Goal: Information Seeking & Learning: Learn about a topic

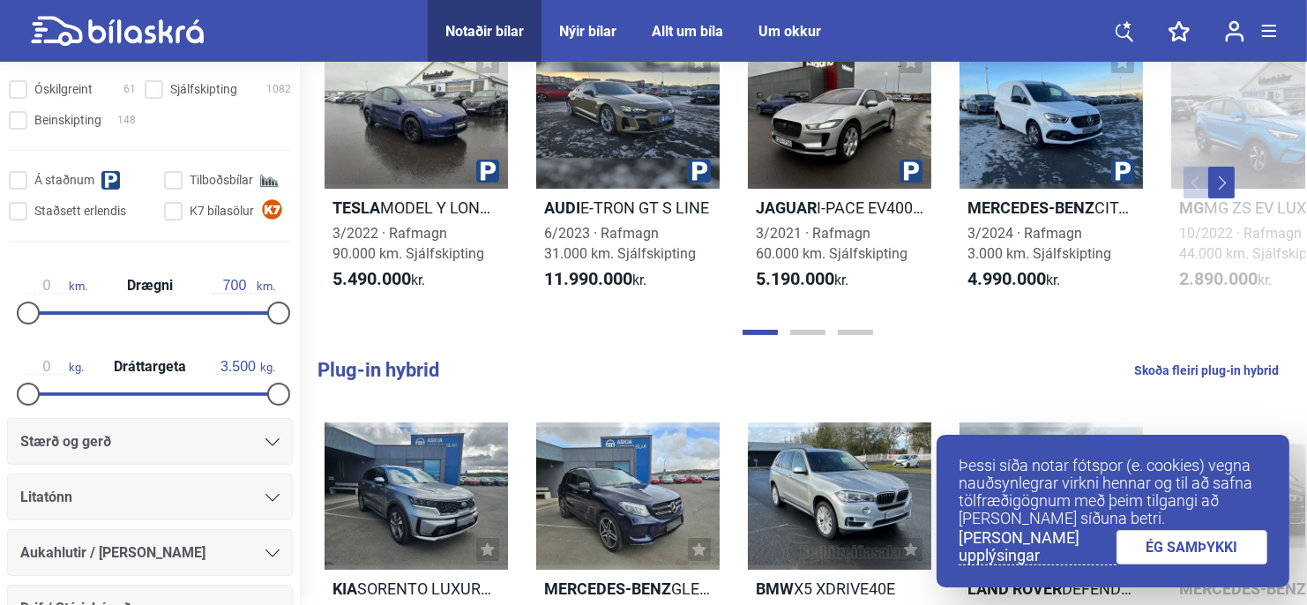
scroll to position [882, 0]
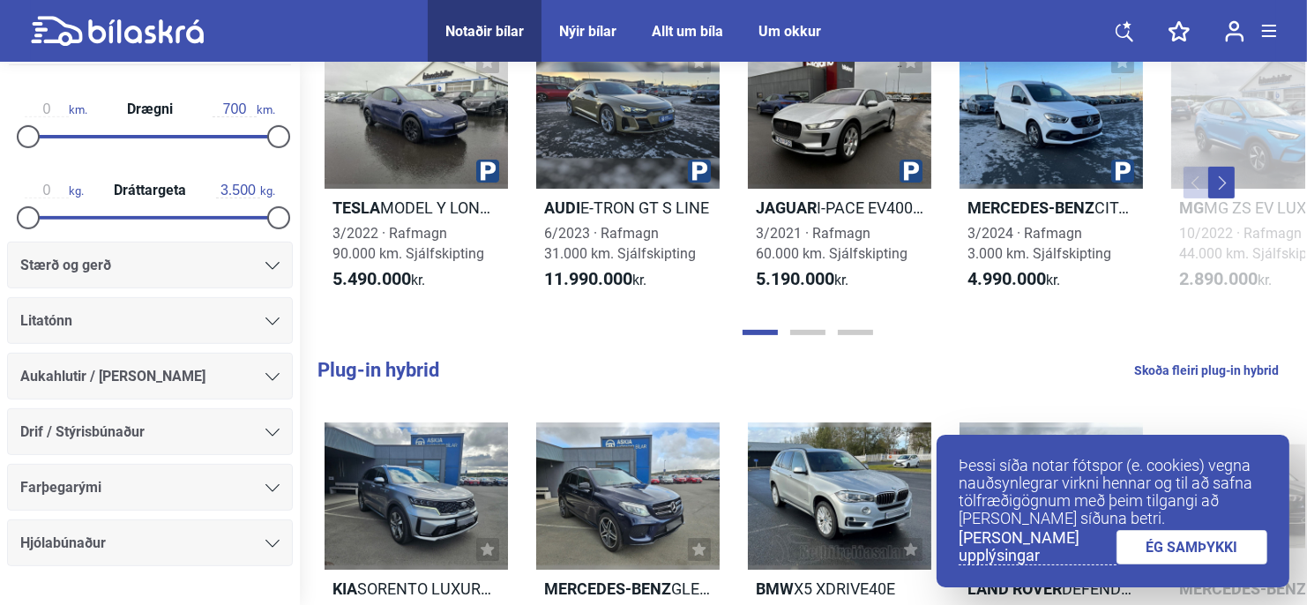
click at [265, 266] on icon at bounding box center [272, 266] width 14 height 8
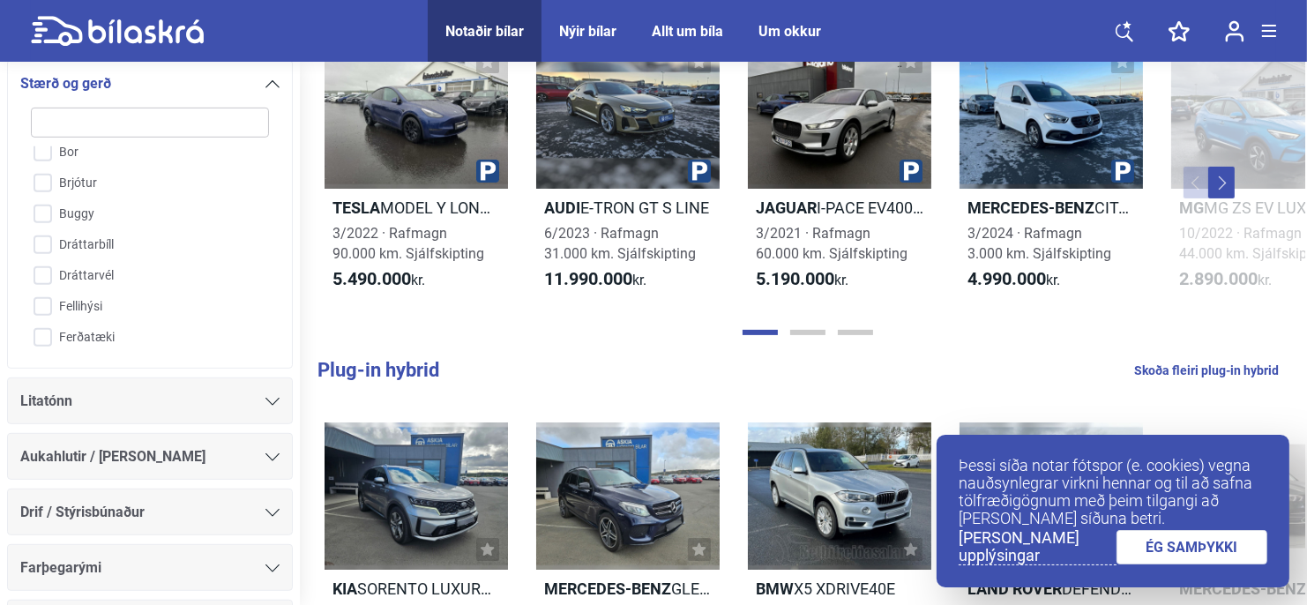
scroll to position [176, 0]
click at [39, 268] on input "Buggy" at bounding box center [139, 264] width 240 height 31
checkbox input "true"
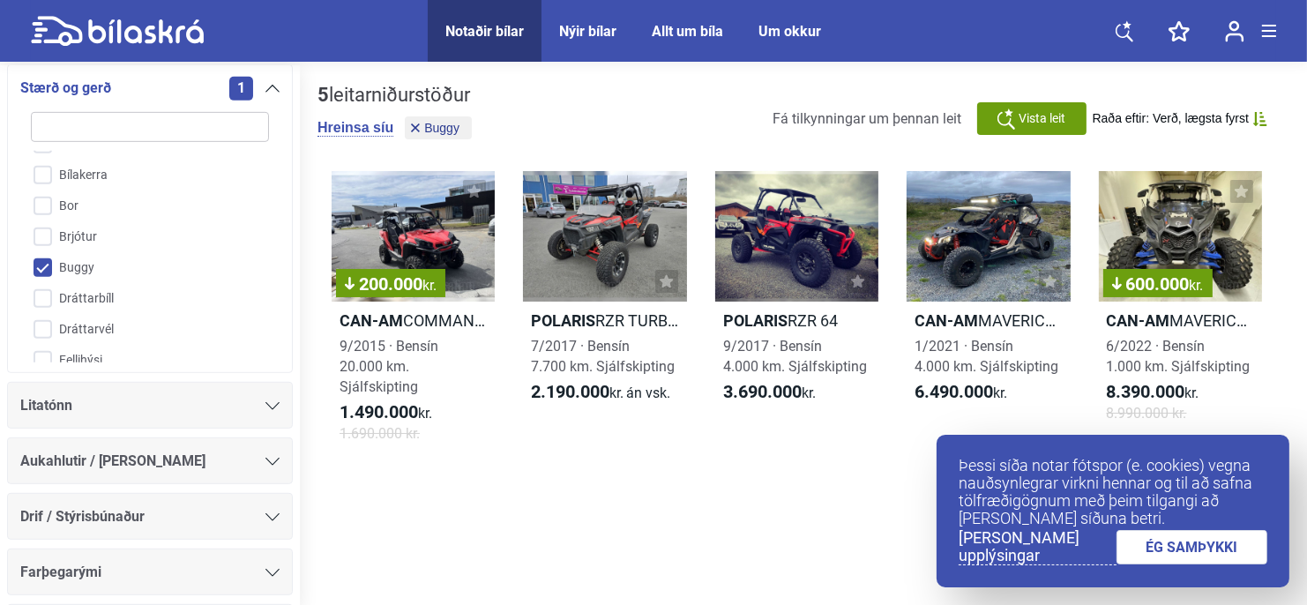
click at [1216, 553] on link "ÉG SAMÞYKKI" at bounding box center [1192, 547] width 152 height 34
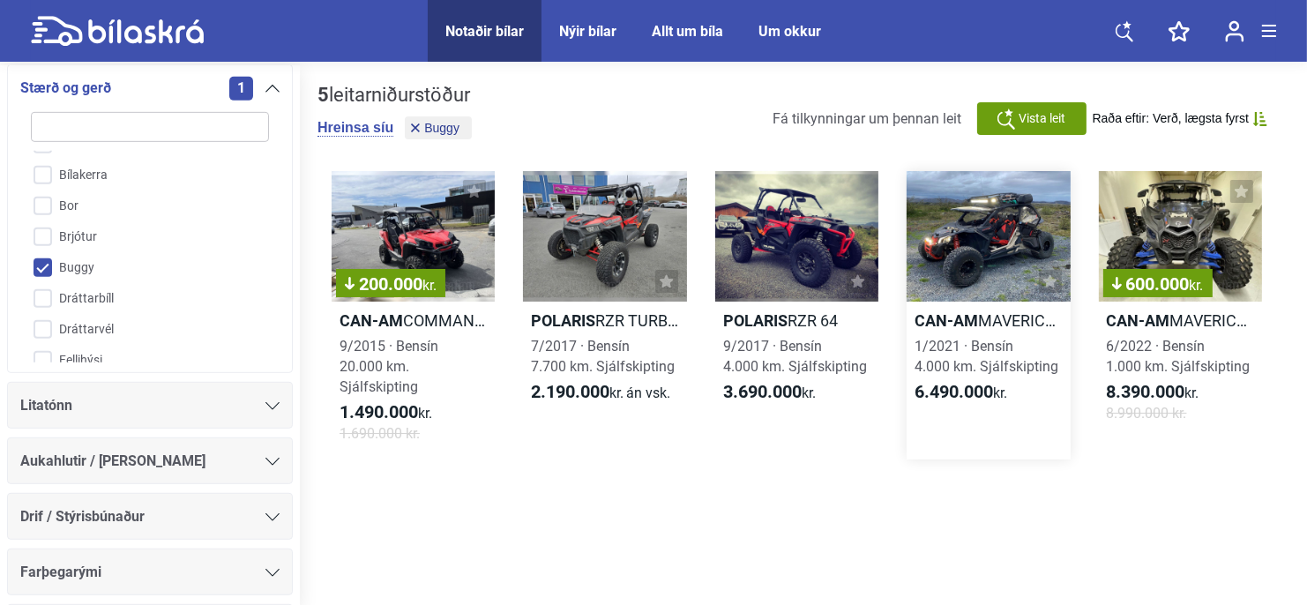
click at [996, 318] on h2 "Can-Am MAVERICK X3 XRC" at bounding box center [987, 320] width 163 height 20
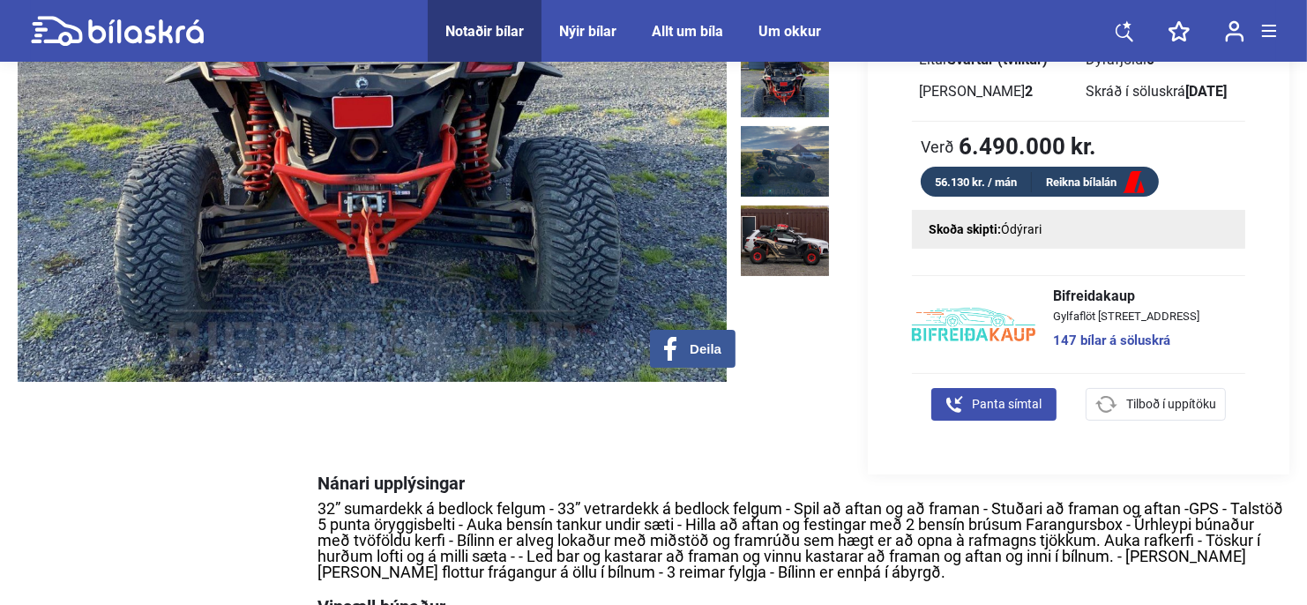
scroll to position [529, 0]
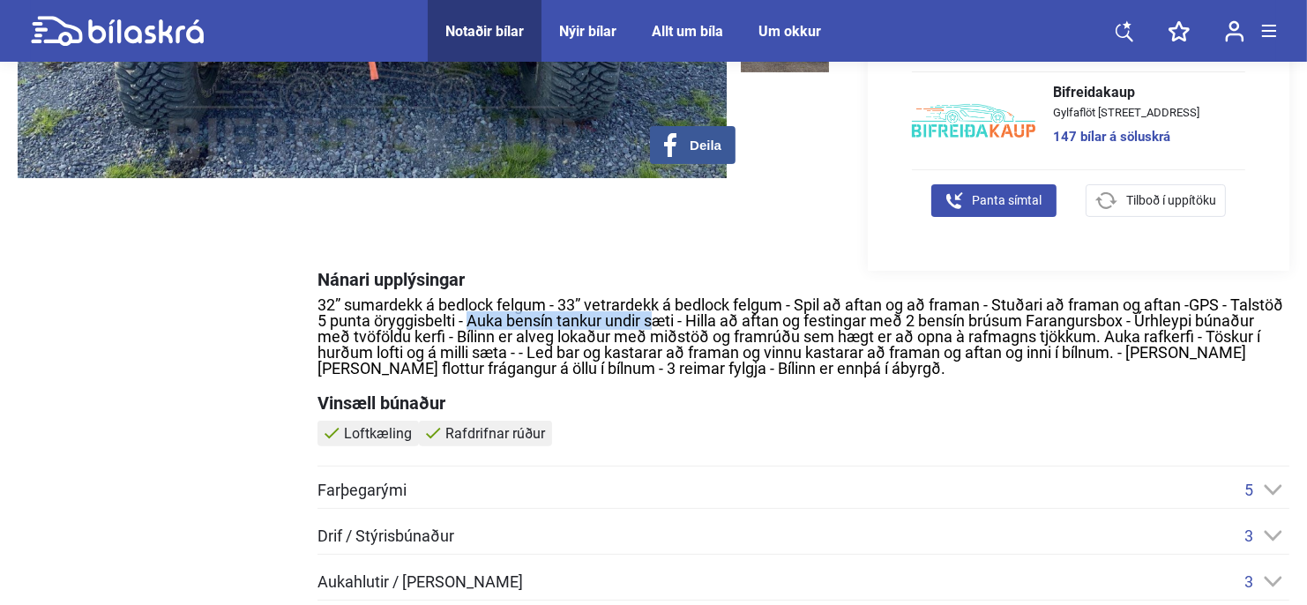
drag, startPoint x: 523, startPoint y: 319, endPoint x: 719, endPoint y: 320, distance: 196.6
click at [718, 322] on div "32” sumardekk á bedlock felgum - 33” vetrardekk á bedlock felgum - Spil að afta…" at bounding box center [803, 336] width 972 height 79
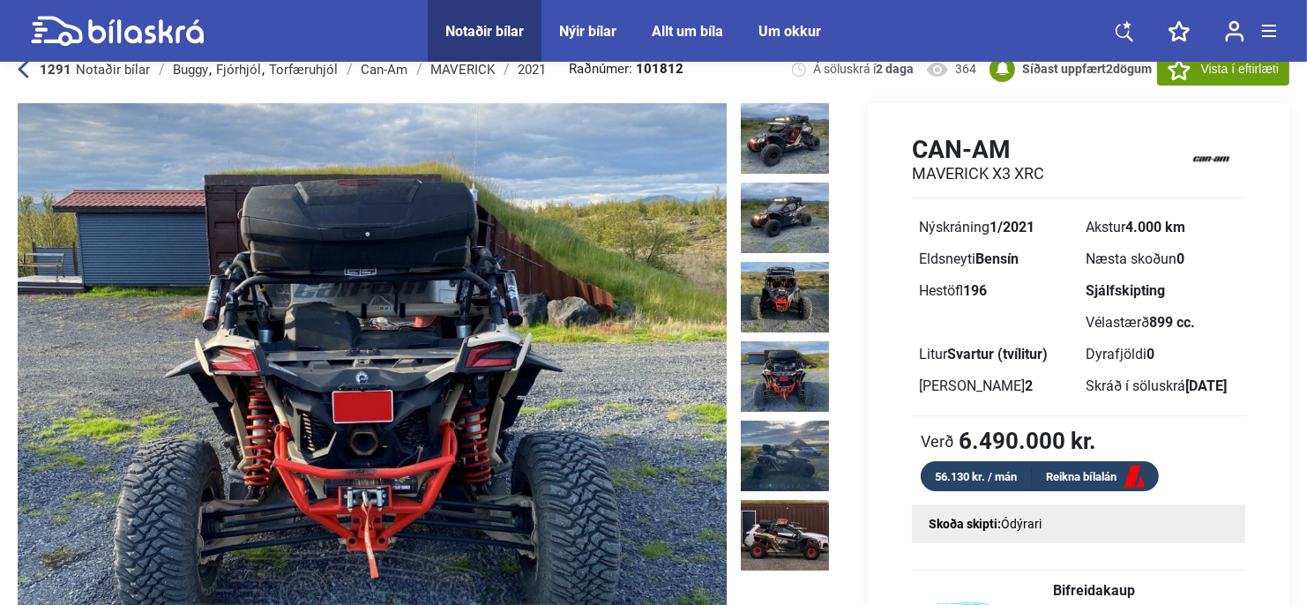
scroll to position [0, 0]
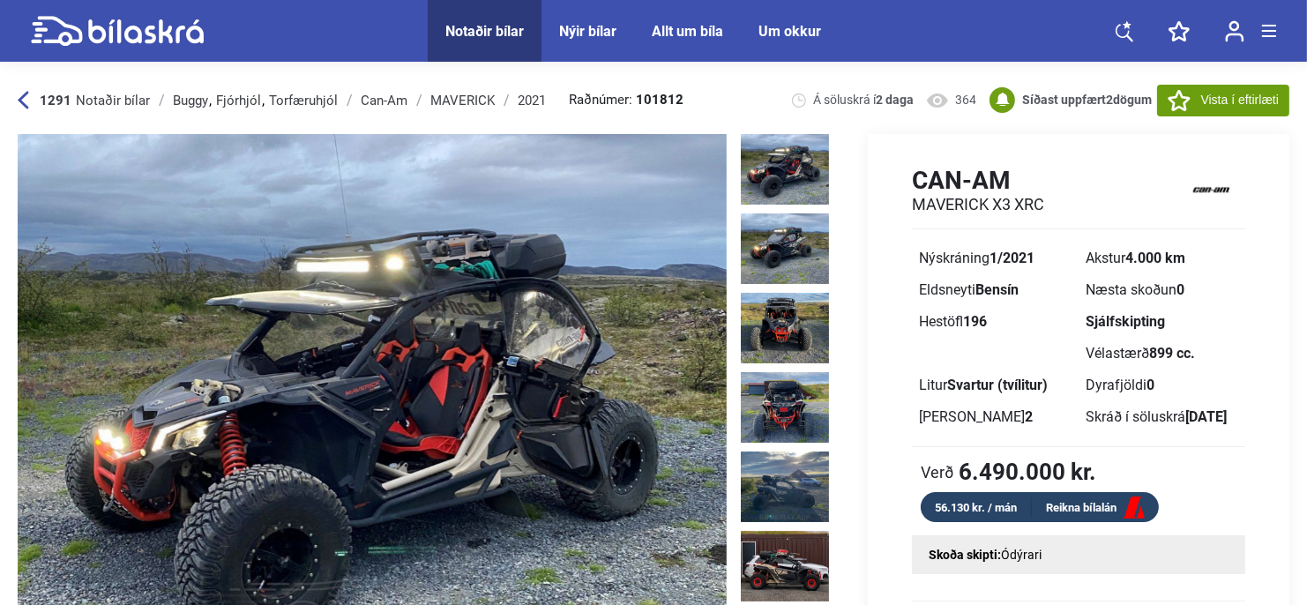
click at [781, 164] on img at bounding box center [785, 169] width 88 height 71
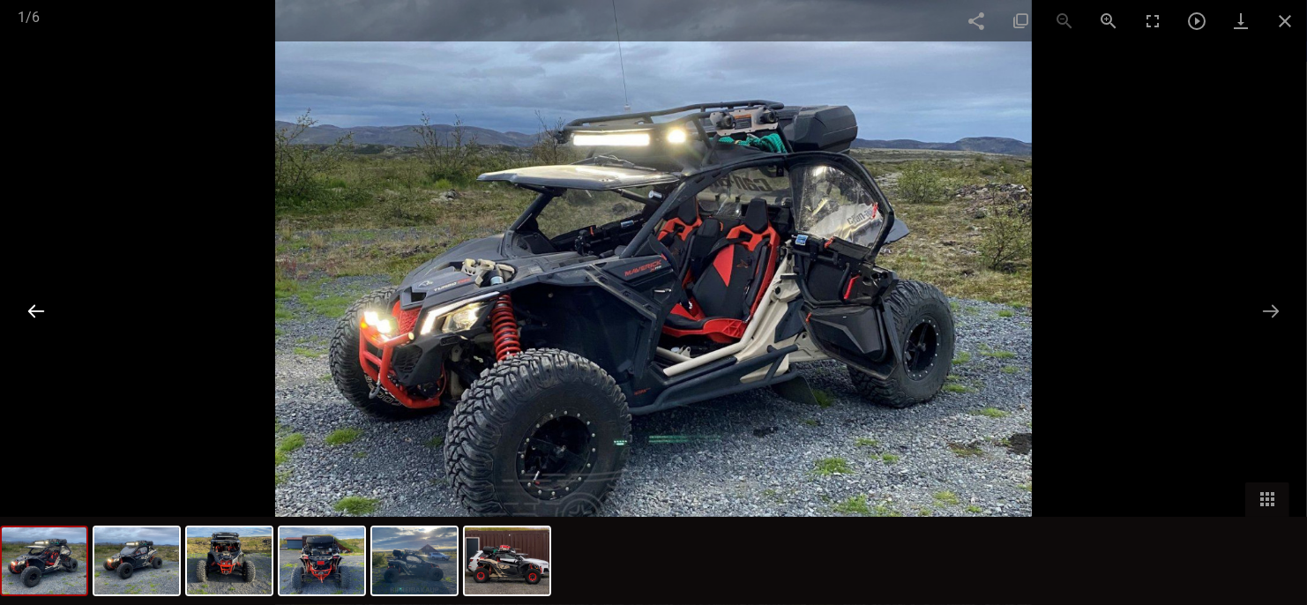
click at [32, 312] on button at bounding box center [36, 311] width 37 height 34
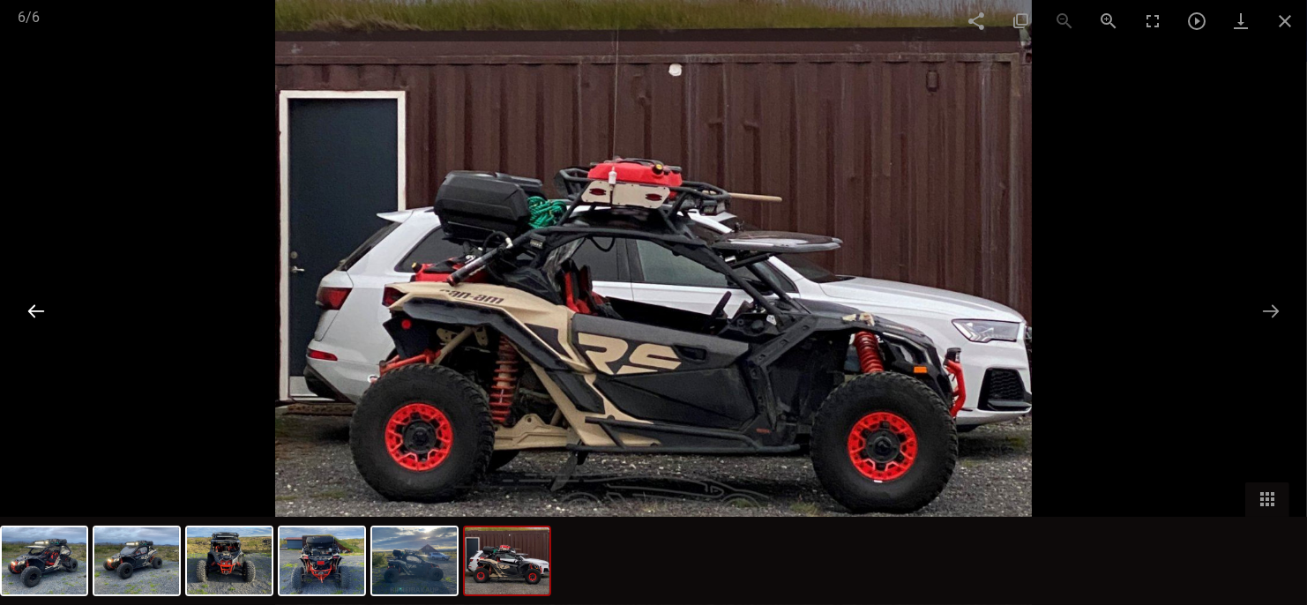
click at [36, 309] on button at bounding box center [36, 311] width 37 height 34
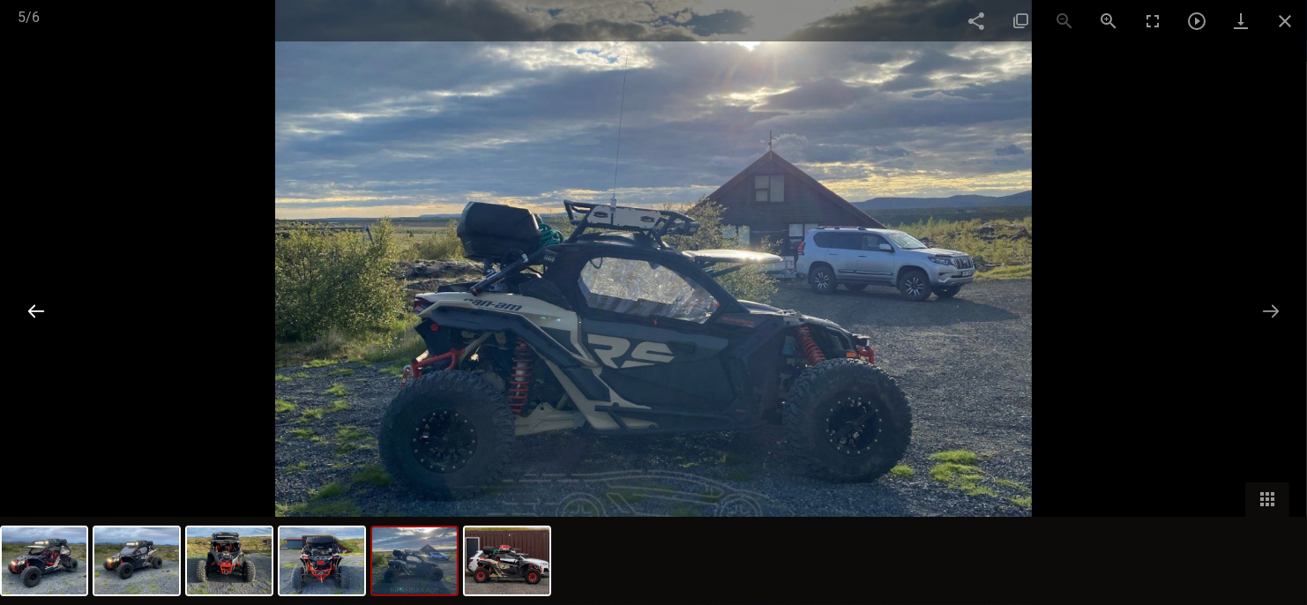
click at [36, 308] on button at bounding box center [36, 311] width 37 height 34
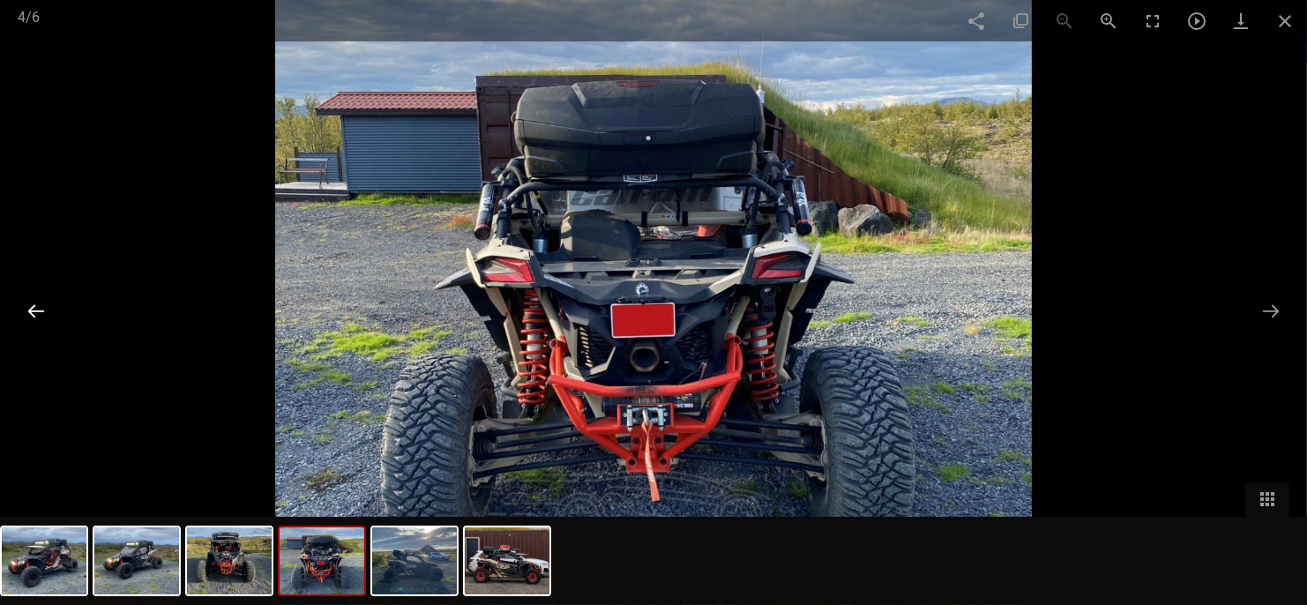
click at [36, 308] on button at bounding box center [36, 311] width 37 height 34
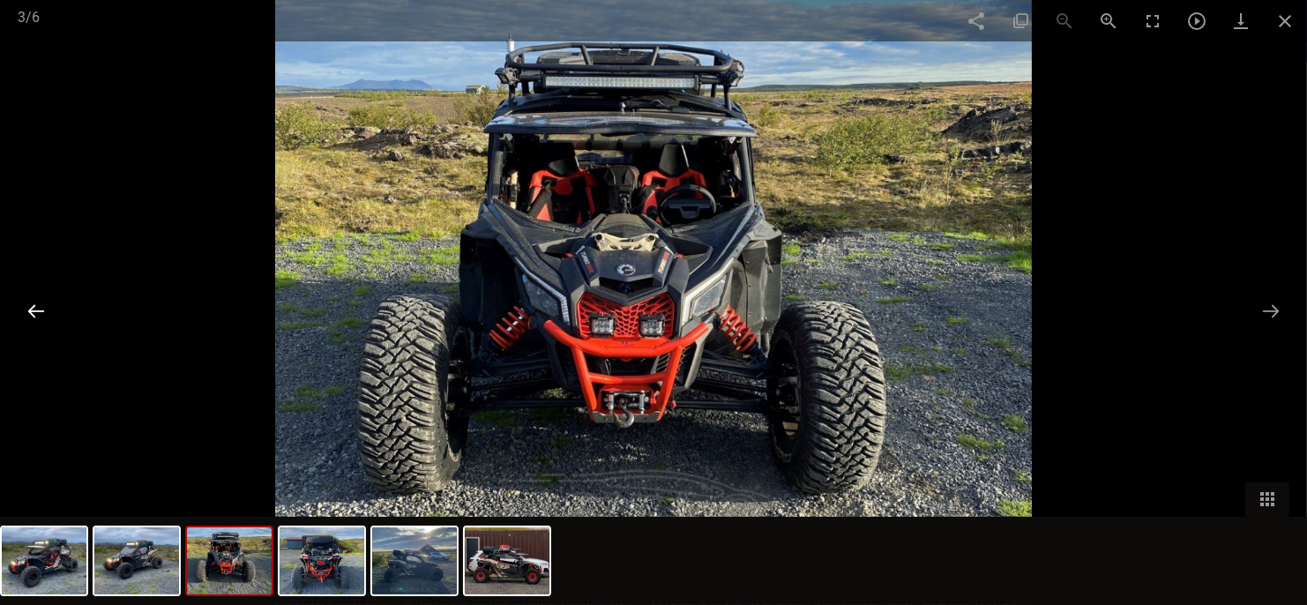
click at [36, 308] on button at bounding box center [36, 311] width 37 height 34
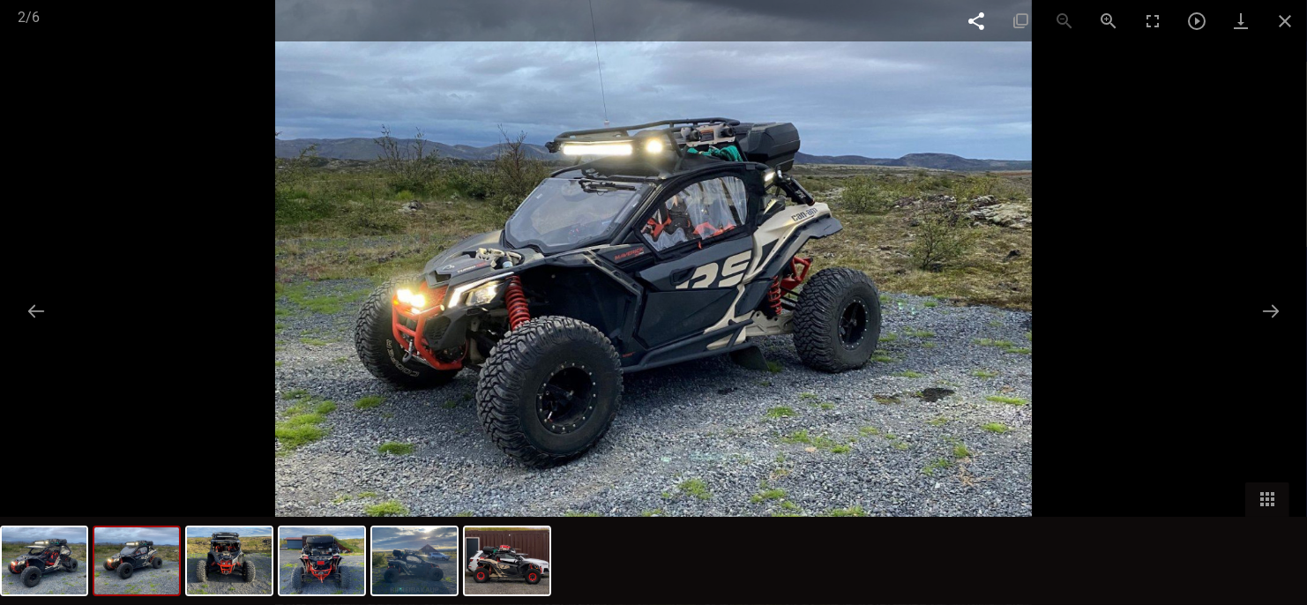
scroll to position [368, 0]
click at [33, 305] on button at bounding box center [36, 311] width 37 height 34
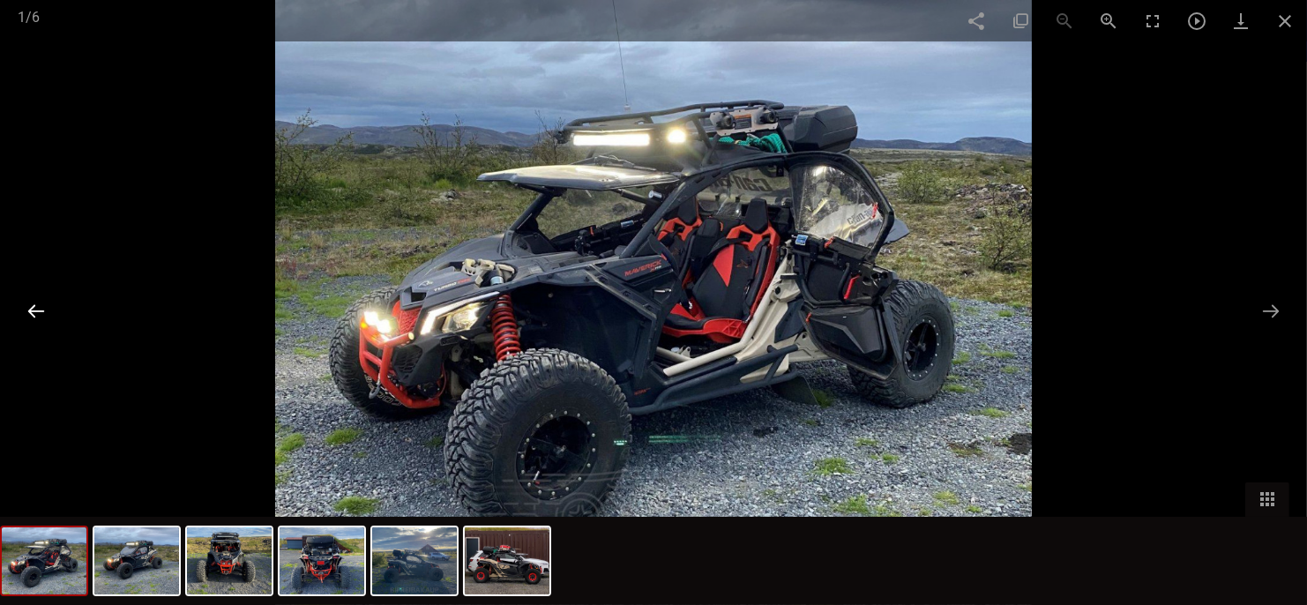
click at [33, 307] on button at bounding box center [36, 311] width 37 height 34
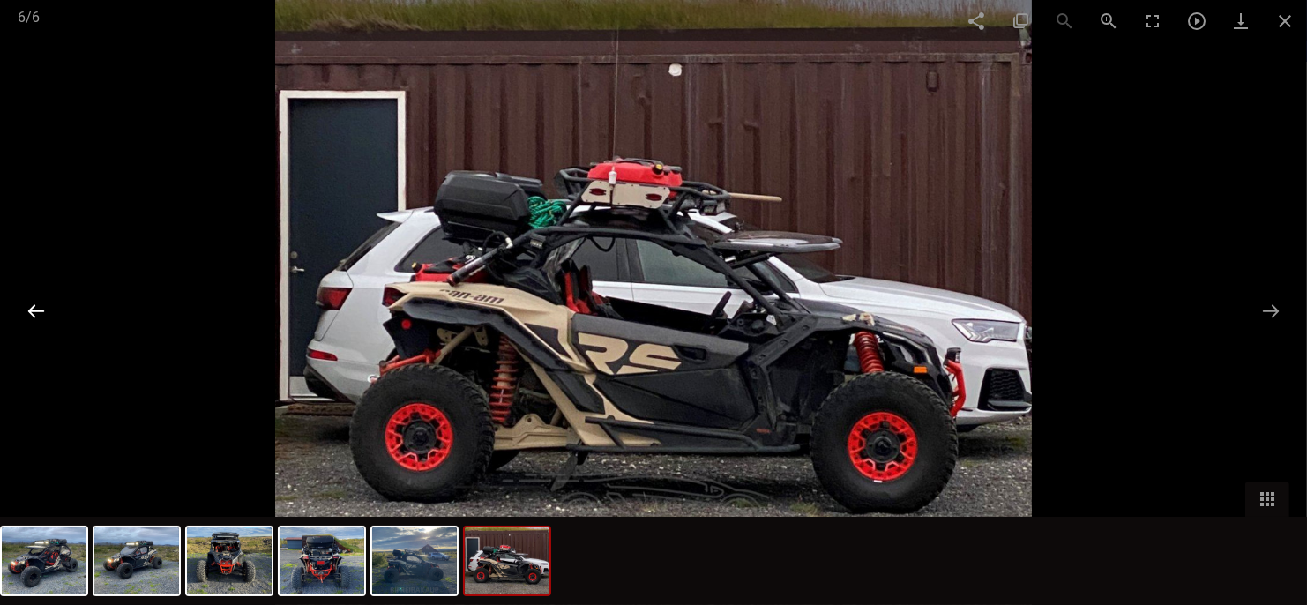
click at [33, 307] on button at bounding box center [36, 311] width 37 height 34
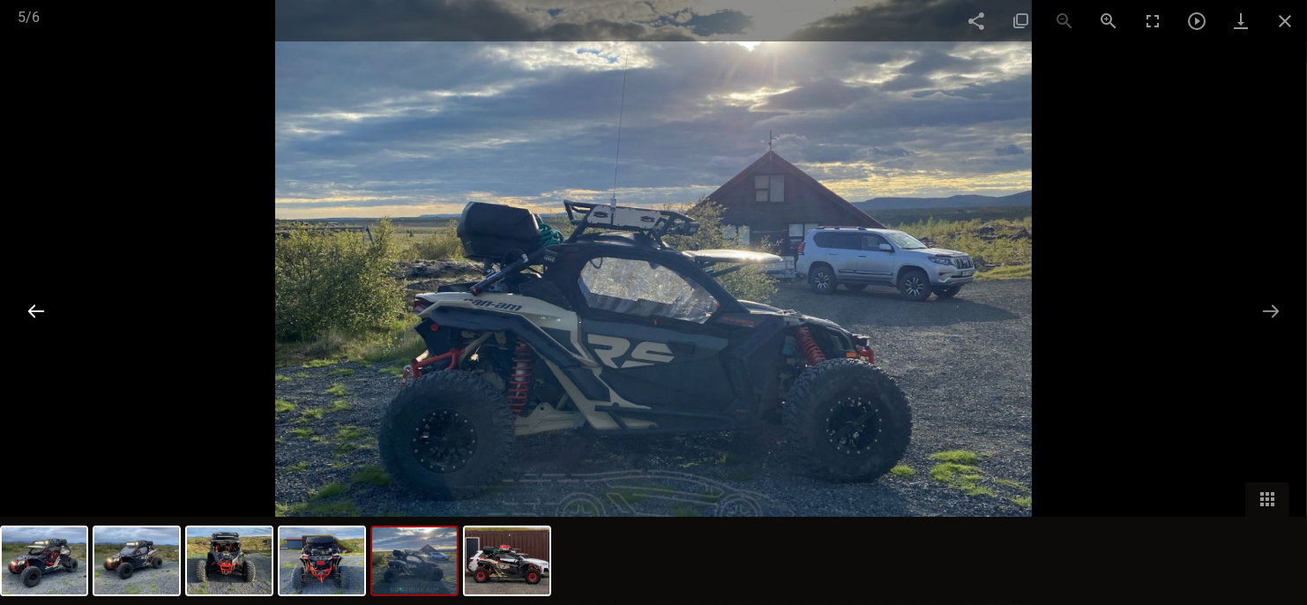
click at [33, 307] on button at bounding box center [36, 311] width 37 height 34
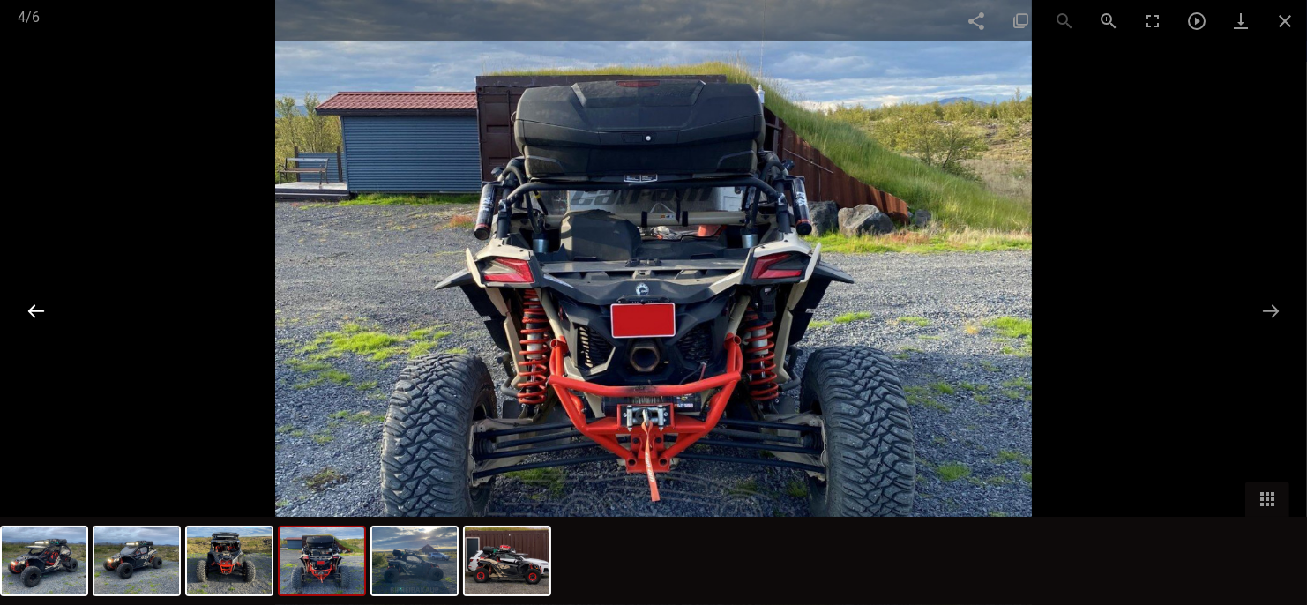
click at [33, 307] on button at bounding box center [36, 311] width 37 height 34
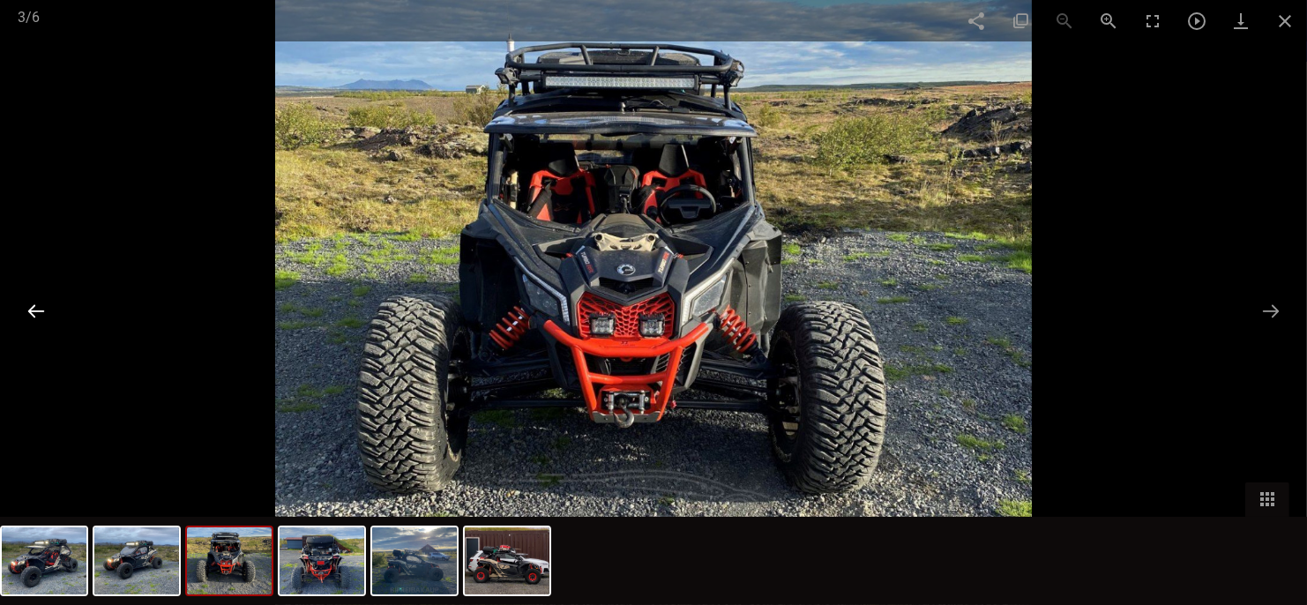
click at [33, 307] on button at bounding box center [36, 311] width 37 height 34
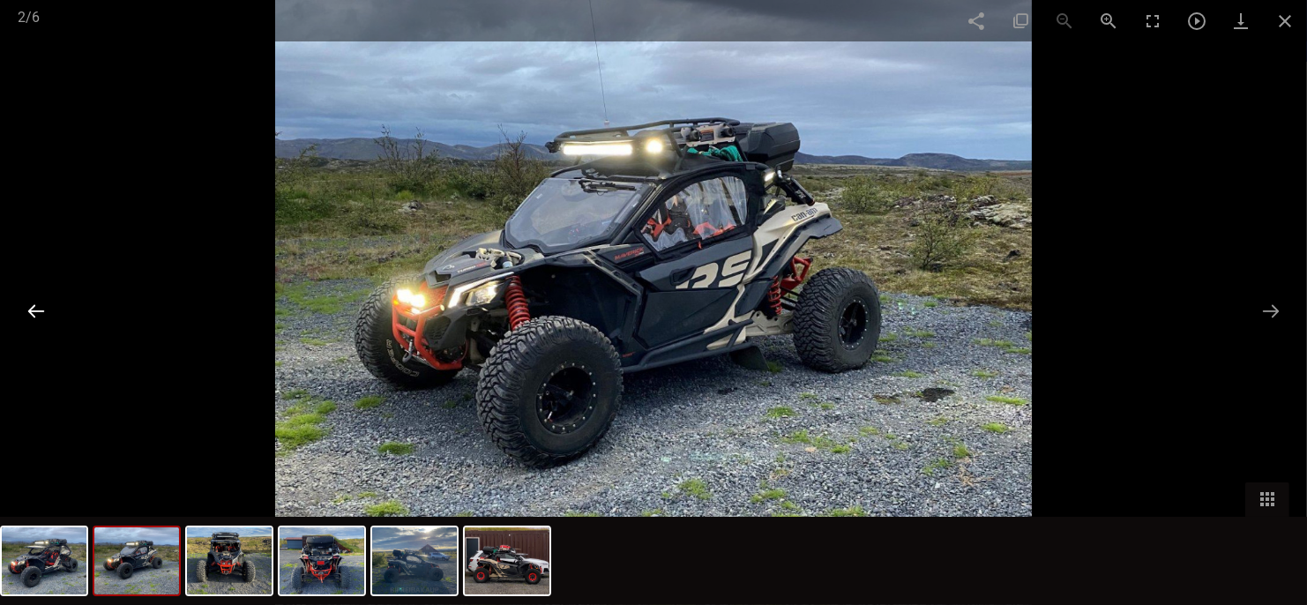
click at [33, 307] on button at bounding box center [36, 311] width 37 height 34
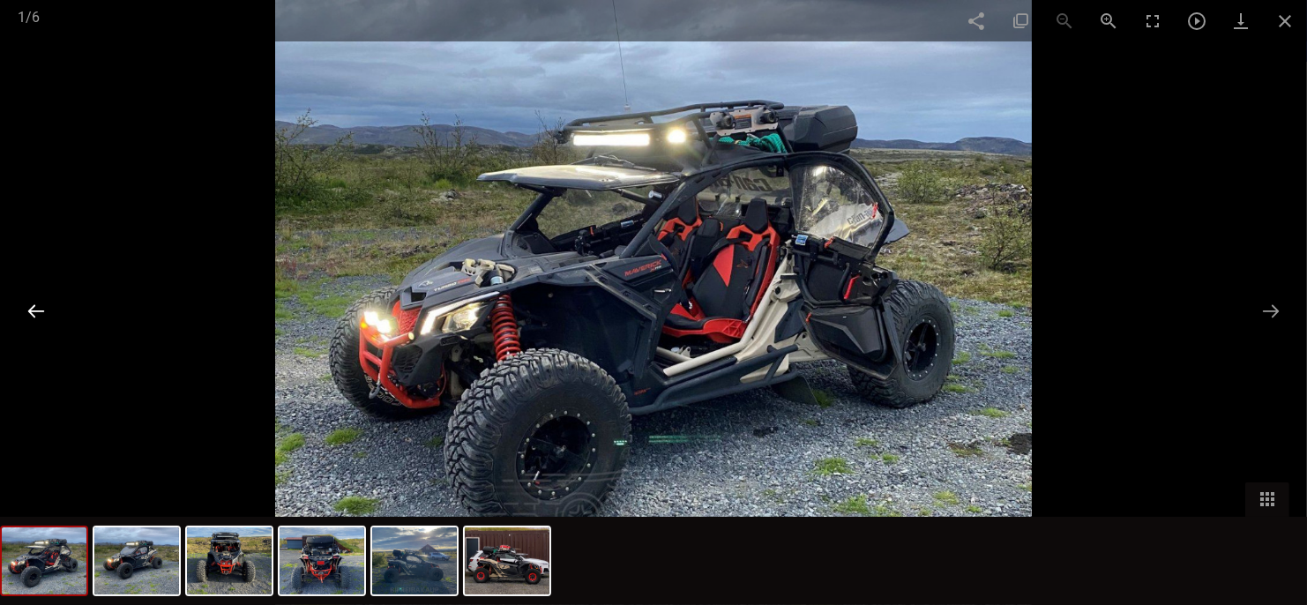
click at [38, 302] on button at bounding box center [36, 311] width 37 height 34
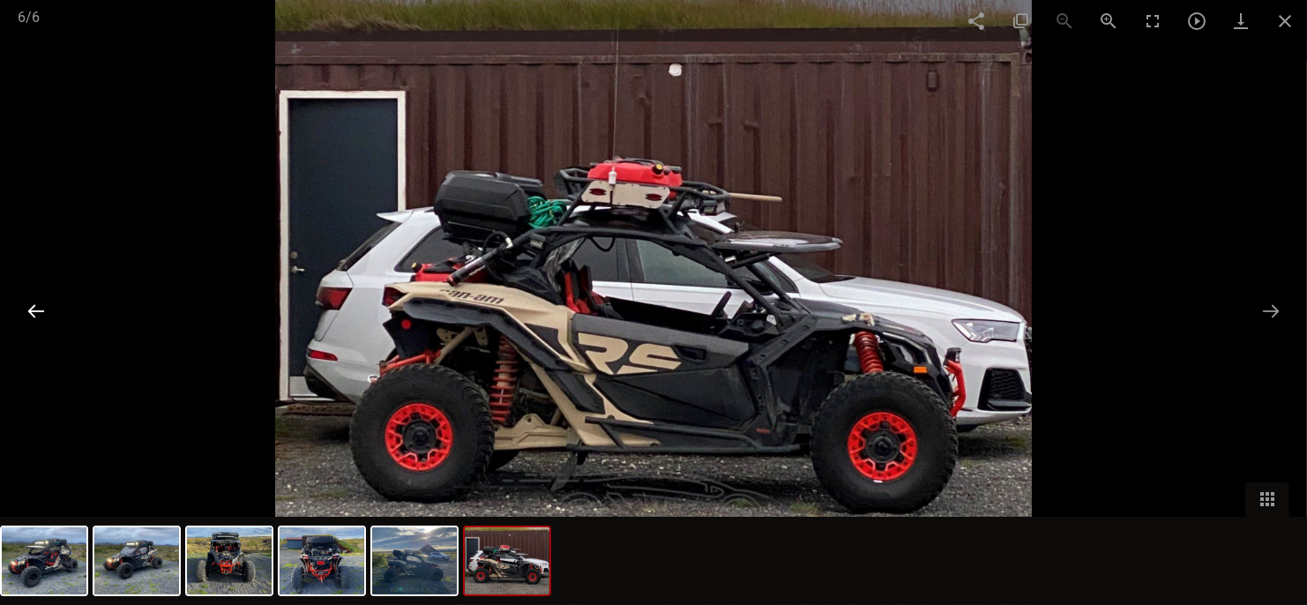
click at [38, 302] on button at bounding box center [36, 311] width 37 height 34
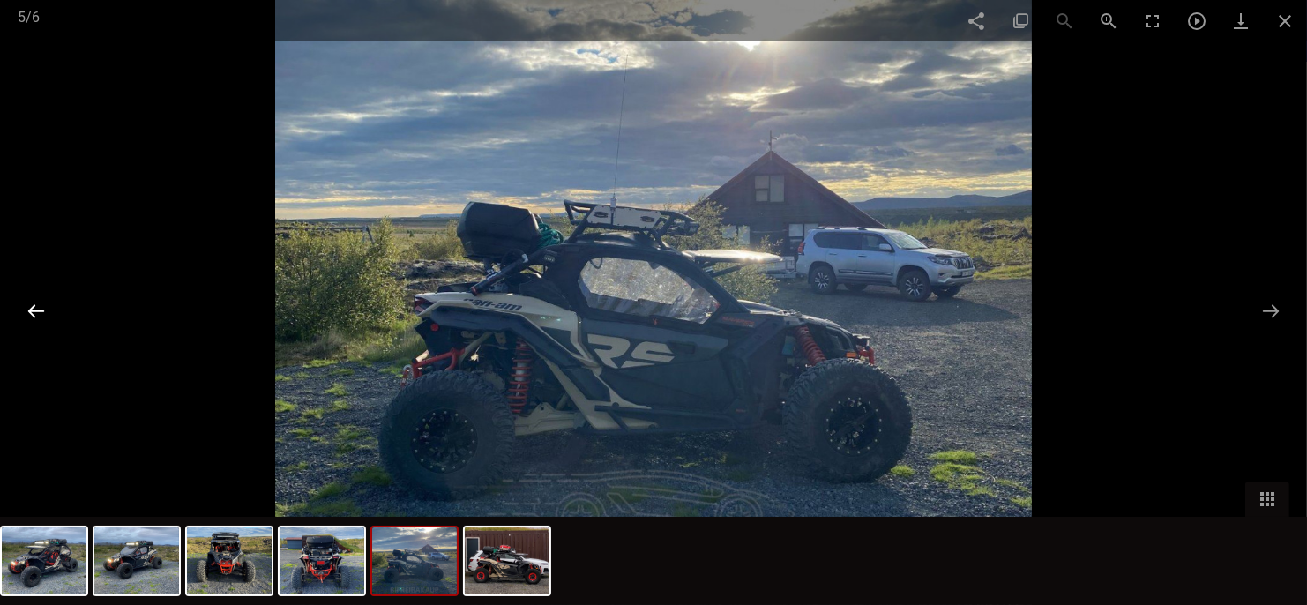
click at [38, 302] on button at bounding box center [36, 311] width 37 height 34
click at [37, 306] on button at bounding box center [36, 311] width 37 height 34
click at [33, 311] on button at bounding box center [36, 311] width 37 height 34
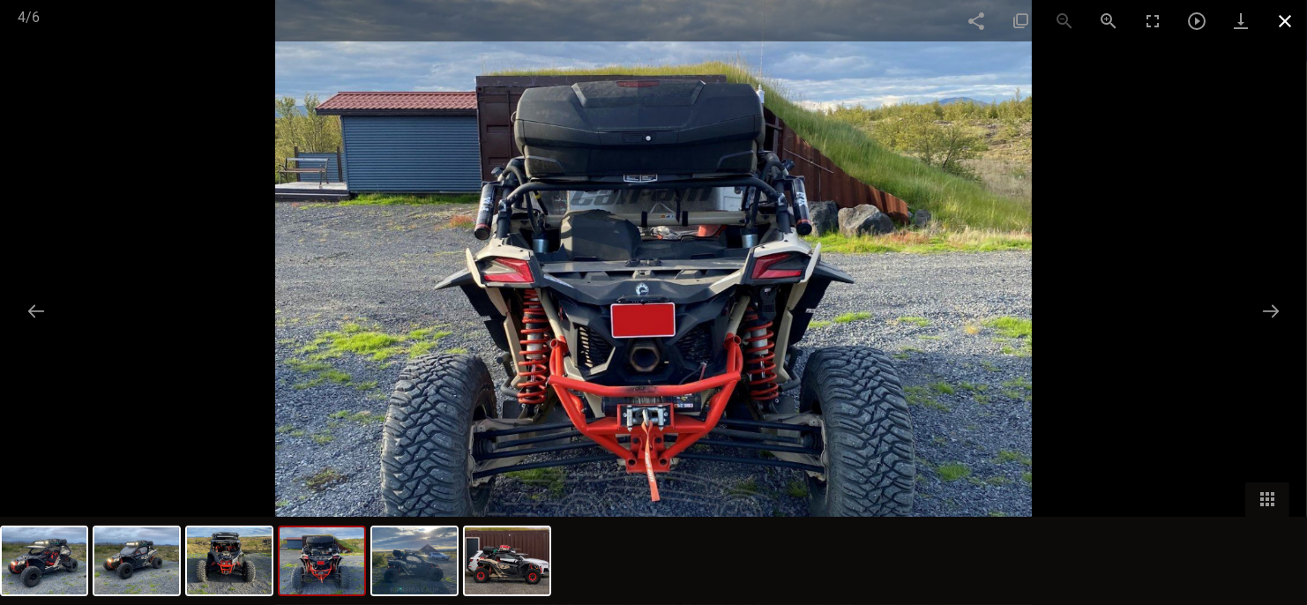
click at [1286, 16] on span at bounding box center [1285, 20] width 44 height 41
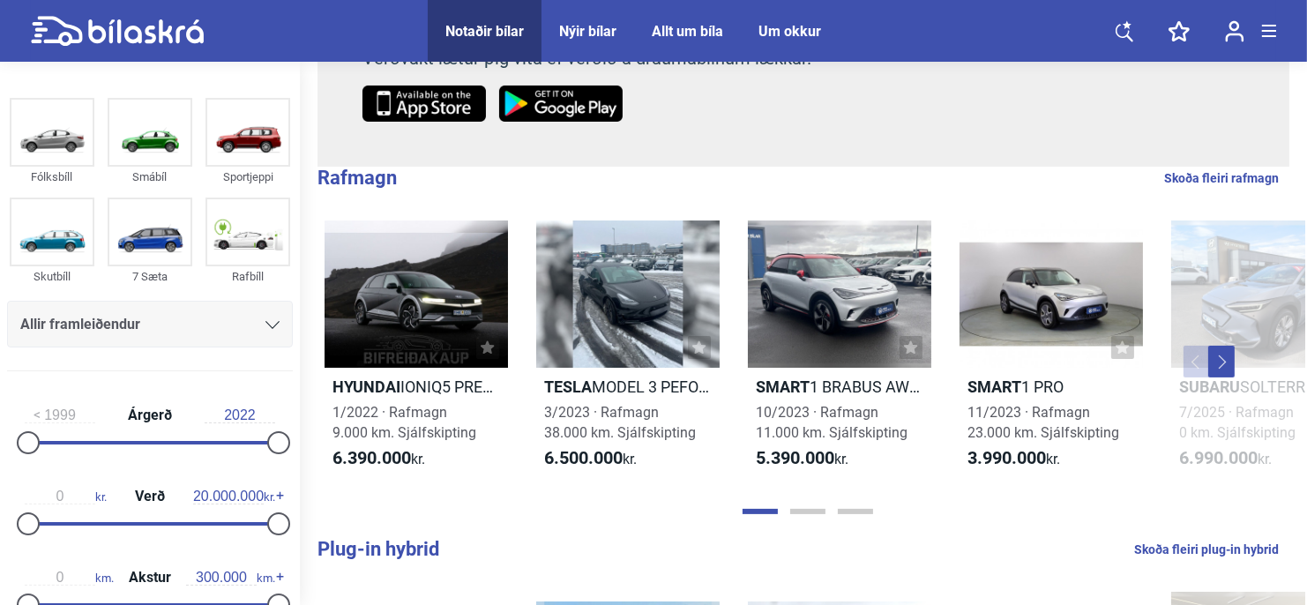
scroll to position [353, 0]
